Goal: Task Accomplishment & Management: Manage account settings

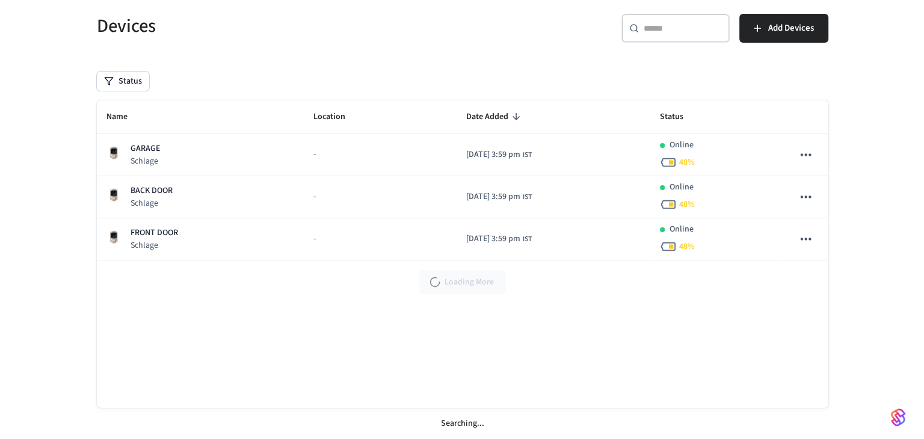
scroll to position [78, 0]
click at [584, 92] on div "Devices ​ ​ Add Devices Status Name Location Date Added Status GARAGE Schlage -…" at bounding box center [457, 219] width 751 height 440
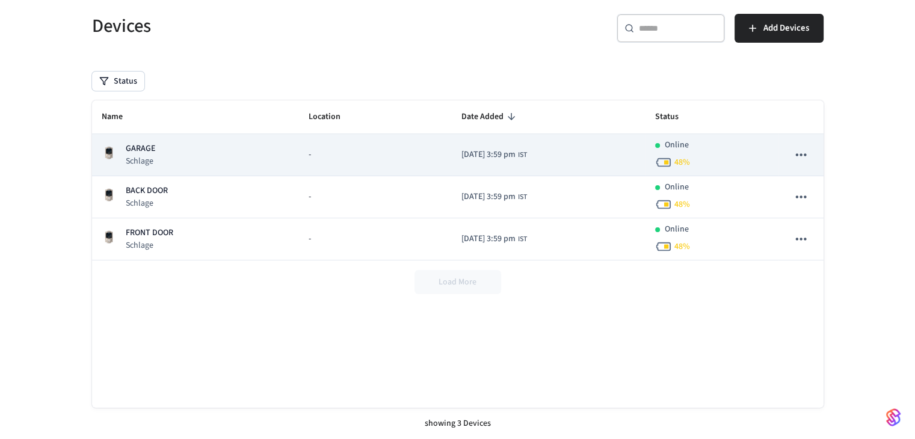
click at [132, 161] on p "Schlage" at bounding box center [140, 161] width 29 height 12
click at [794, 161] on icon "sticky table" at bounding box center [801, 155] width 16 height 16
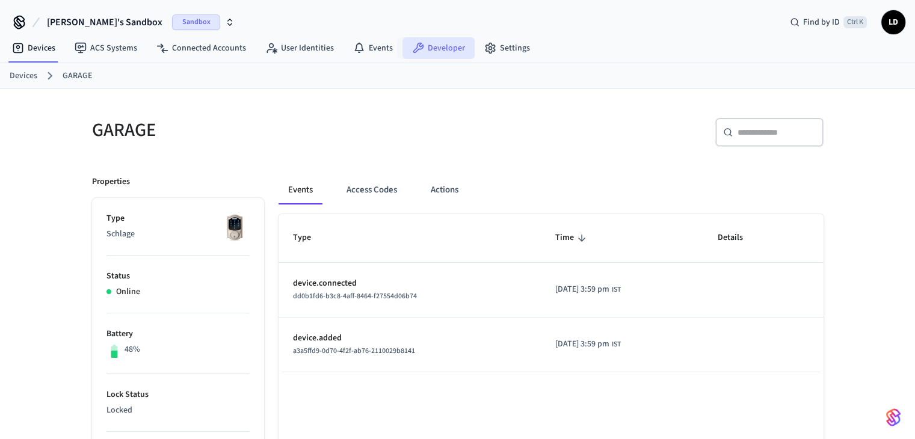
click at [445, 51] on link "Developer" at bounding box center [439, 48] width 72 height 22
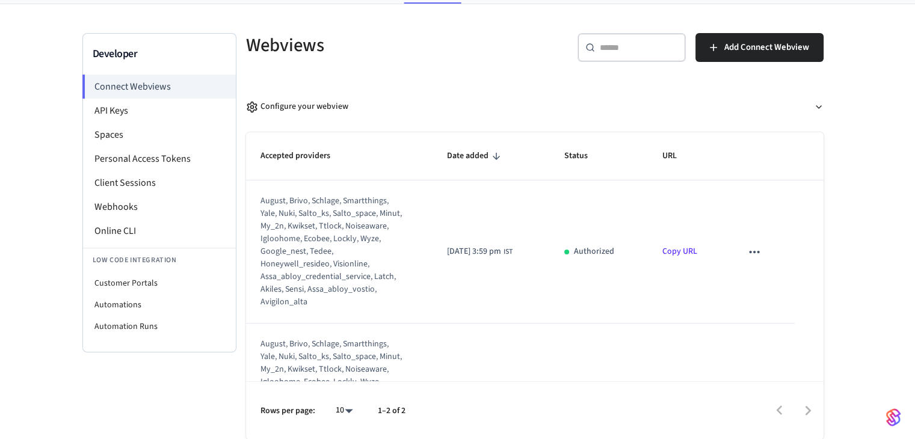
scroll to position [37, 0]
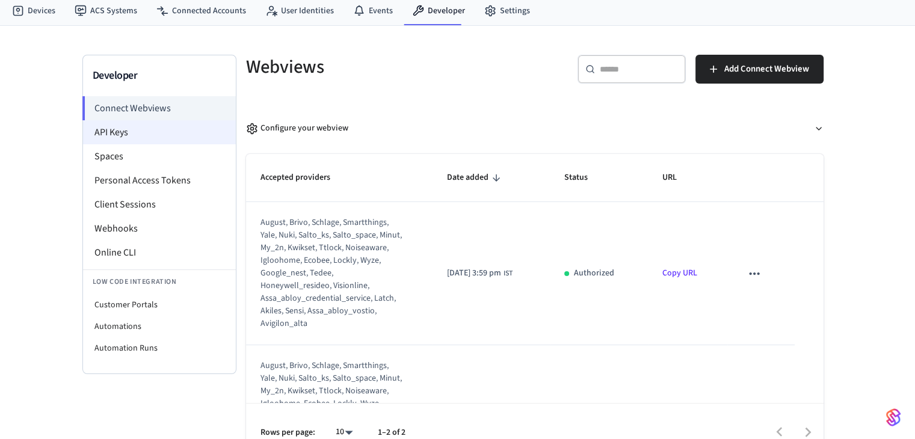
click at [147, 128] on li "API Keys" at bounding box center [159, 132] width 153 height 24
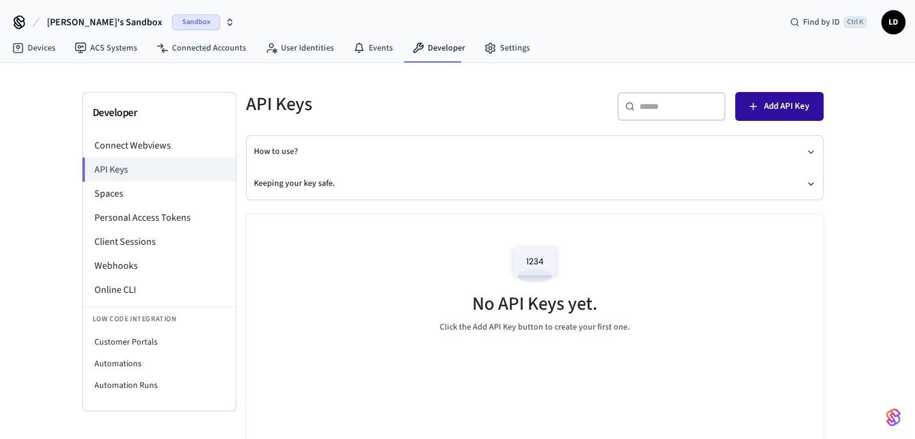
click at [759, 115] on button "Add API Key" at bounding box center [779, 106] width 88 height 29
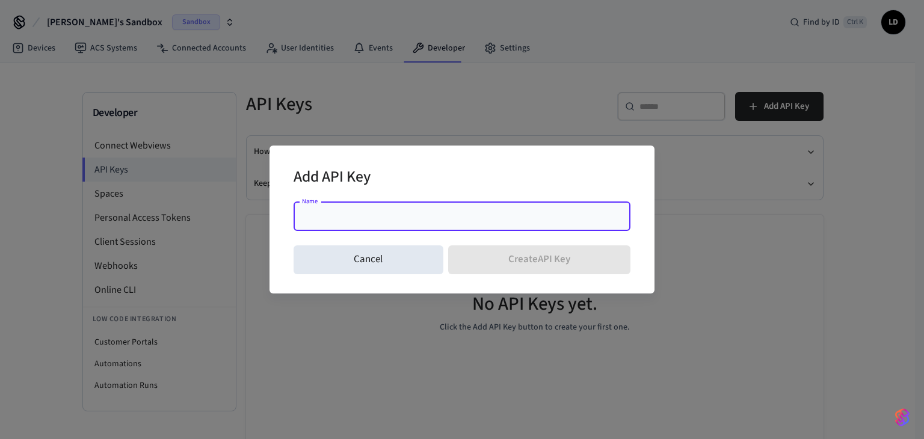
click at [325, 218] on input "Name" at bounding box center [462, 217] width 322 height 12
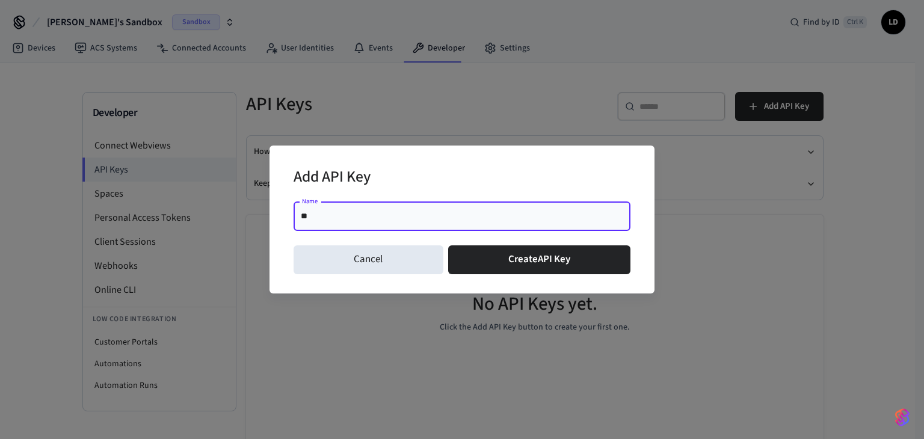
type input "*"
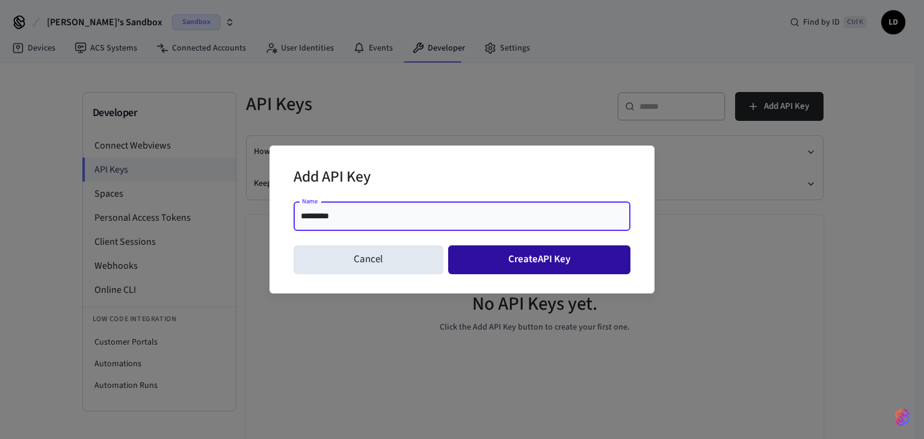
type input "*********"
click at [528, 253] on button "Create API Key" at bounding box center [539, 259] width 183 height 29
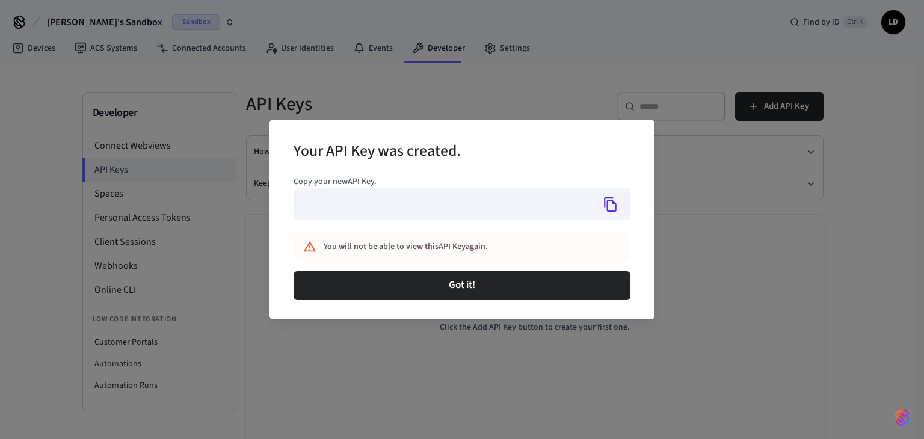
type input "**********"
click at [606, 200] on icon "Copy" at bounding box center [610, 204] width 13 height 14
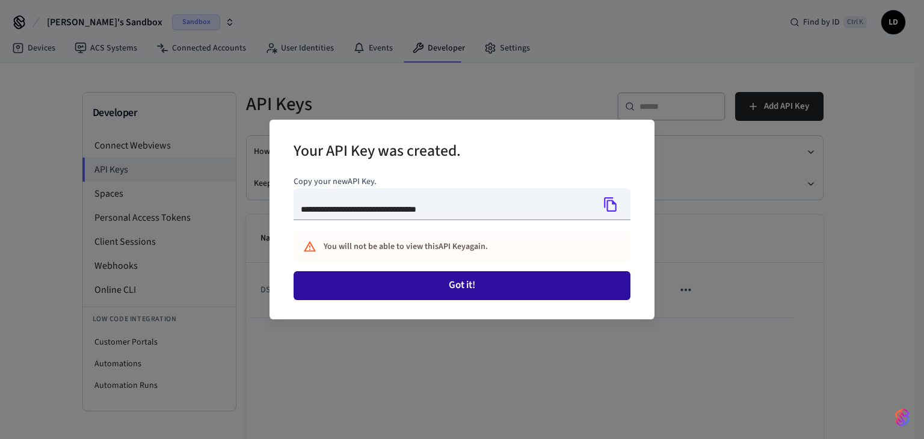
click at [458, 283] on button "Got it!" at bounding box center [462, 285] width 337 height 29
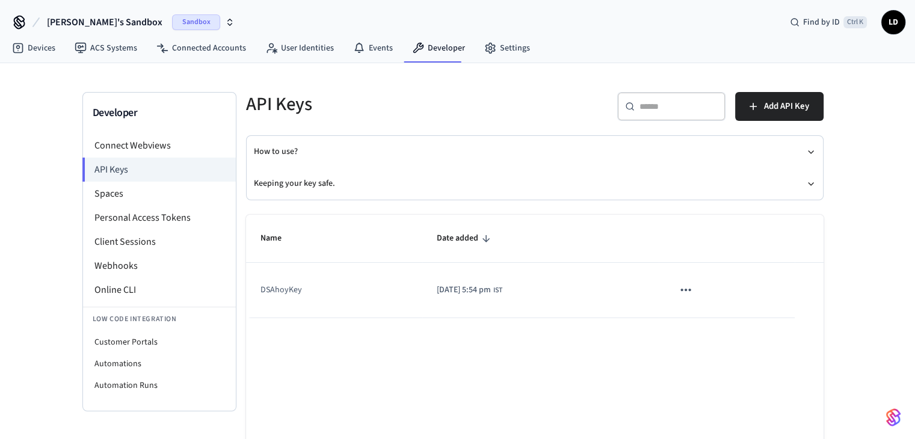
click at [863, 212] on div "Developer Connect Webviews API Keys Spaces Personal Access Tokens Client Sessio…" at bounding box center [457, 253] width 915 height 380
click at [440, 100] on h5 "API Keys" at bounding box center [387, 104] width 282 height 25
click at [286, 287] on td "DSAhoyKey" at bounding box center [334, 290] width 176 height 55
click at [300, 359] on div "Name Date added DSAhoyKey [DATE] 5:54 pm IST Rows per page: 10 ** 1–1 of 1" at bounding box center [535, 361] width 578 height 293
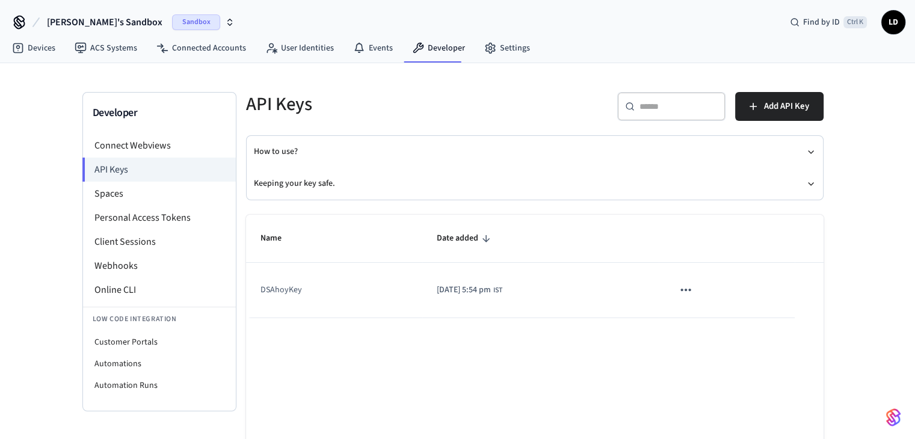
click at [284, 285] on td "DSAhoyKey" at bounding box center [334, 290] width 176 height 55
